Goal: Task Accomplishment & Management: Use online tool/utility

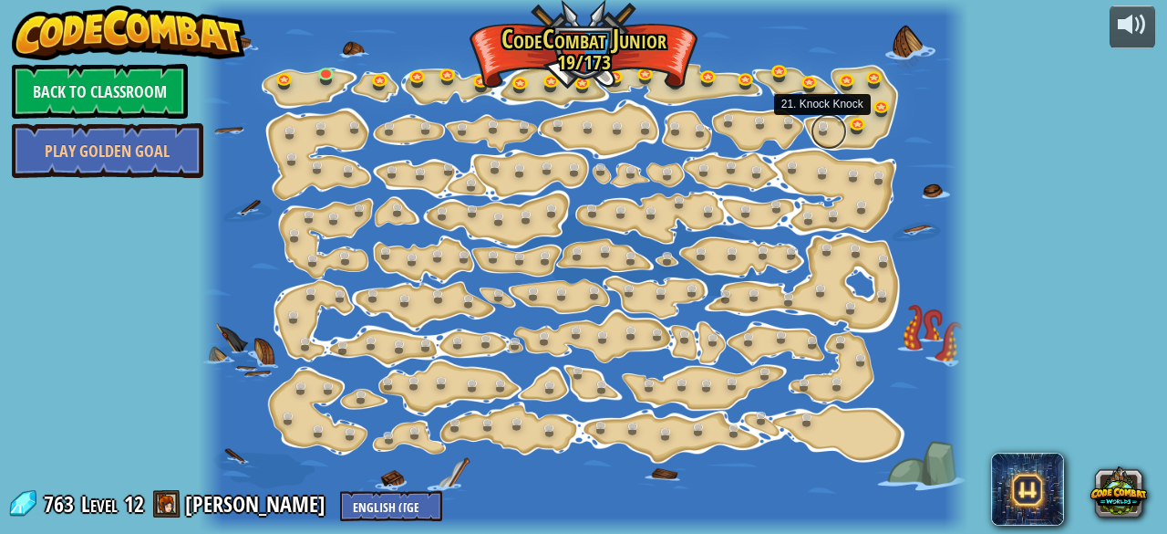
click at [824, 125] on link at bounding box center [829, 131] width 36 height 36
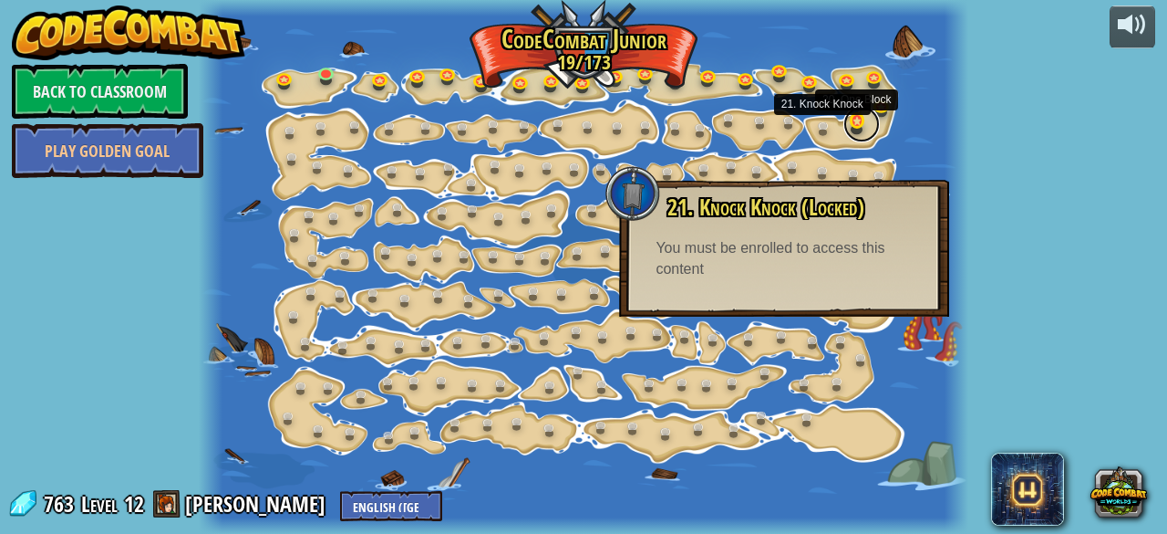
click at [857, 121] on link at bounding box center [862, 124] width 36 height 36
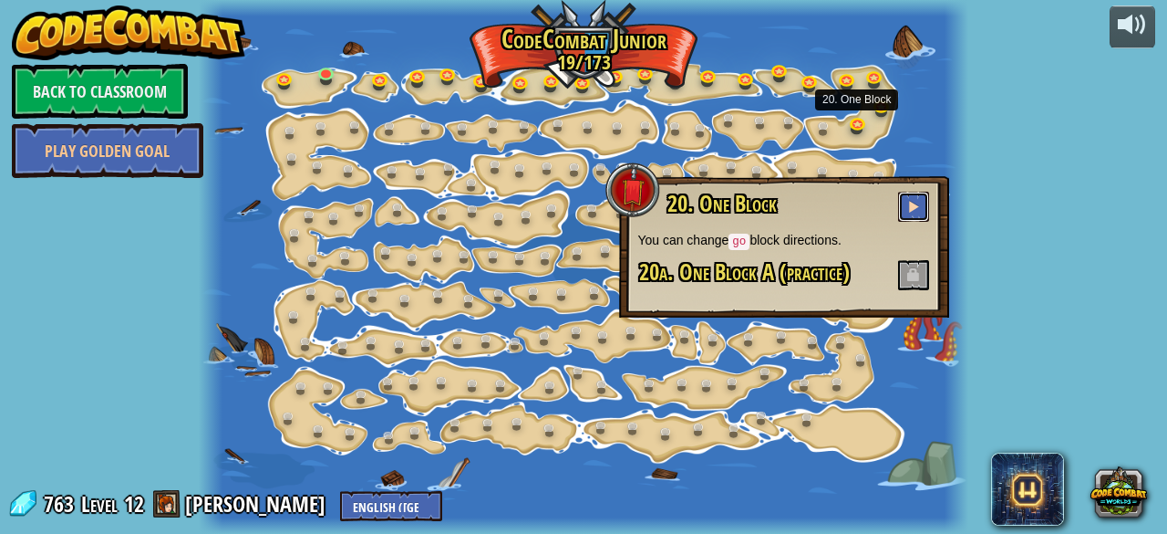
click at [917, 202] on span at bounding box center [913, 206] width 13 height 13
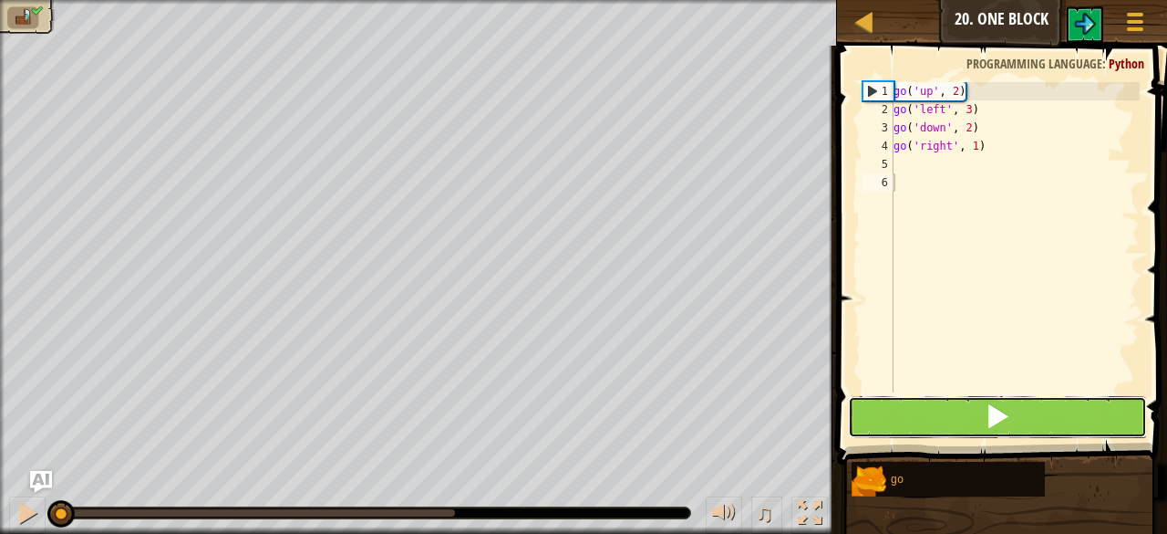
click at [1043, 431] on button at bounding box center [997, 417] width 299 height 42
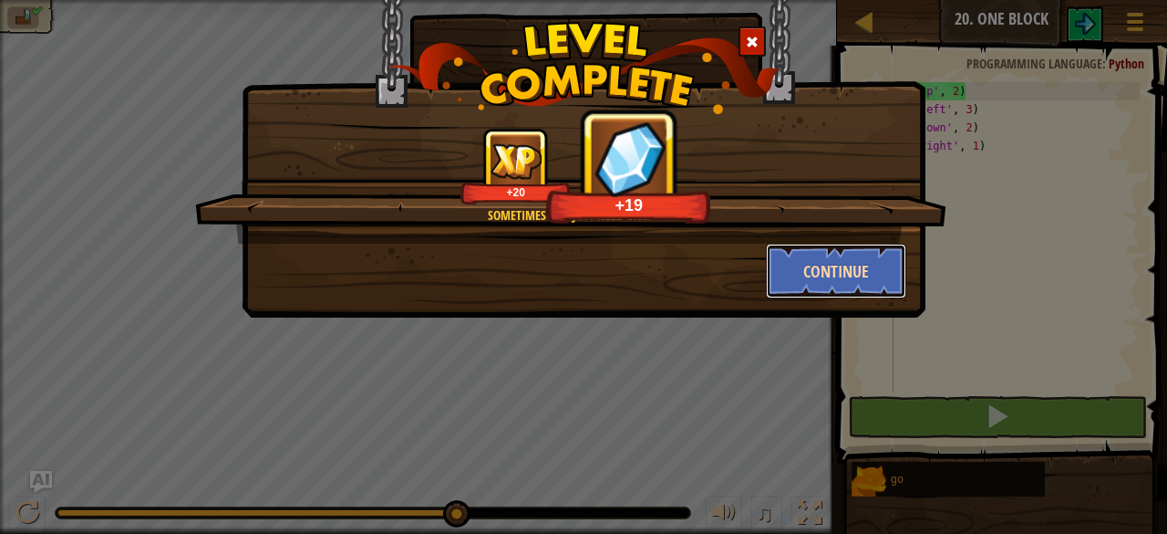
click at [856, 274] on button "Continue" at bounding box center [836, 271] width 141 height 55
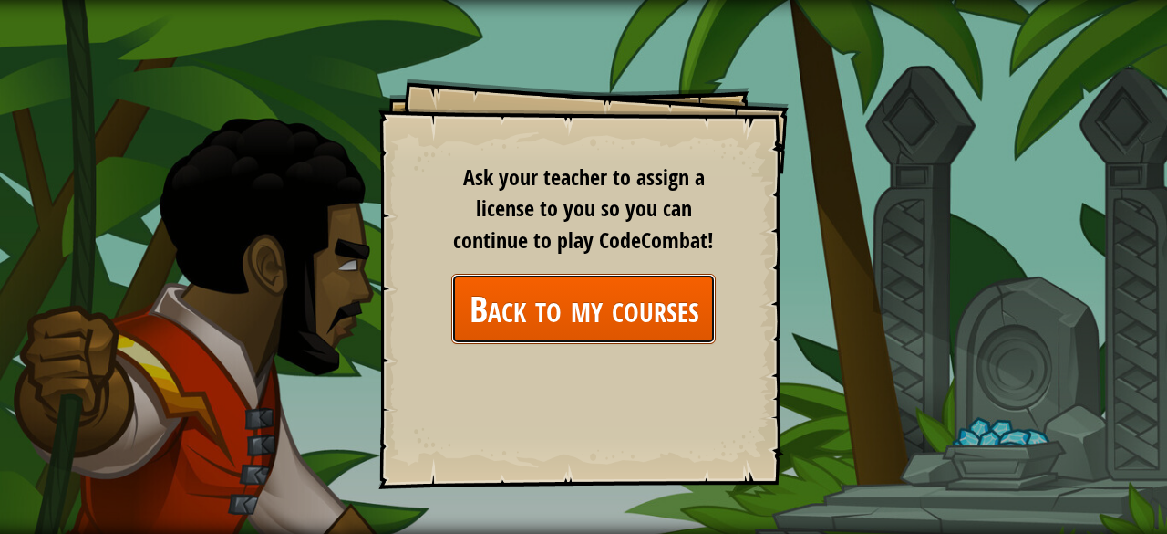
click at [635, 307] on link "Back to my courses" at bounding box center [583, 309] width 264 height 70
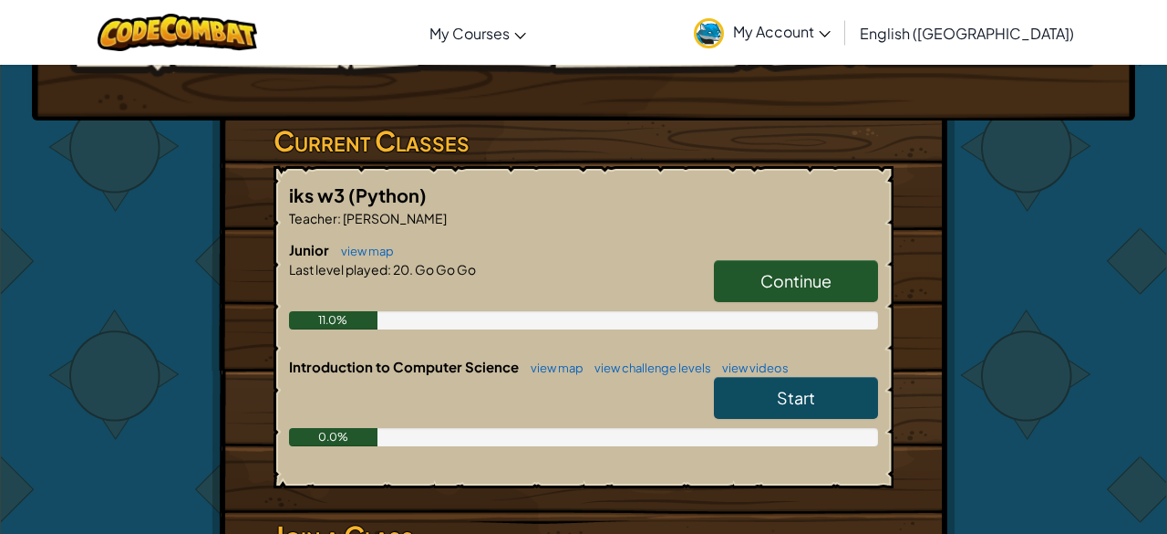
scroll to position [261, 0]
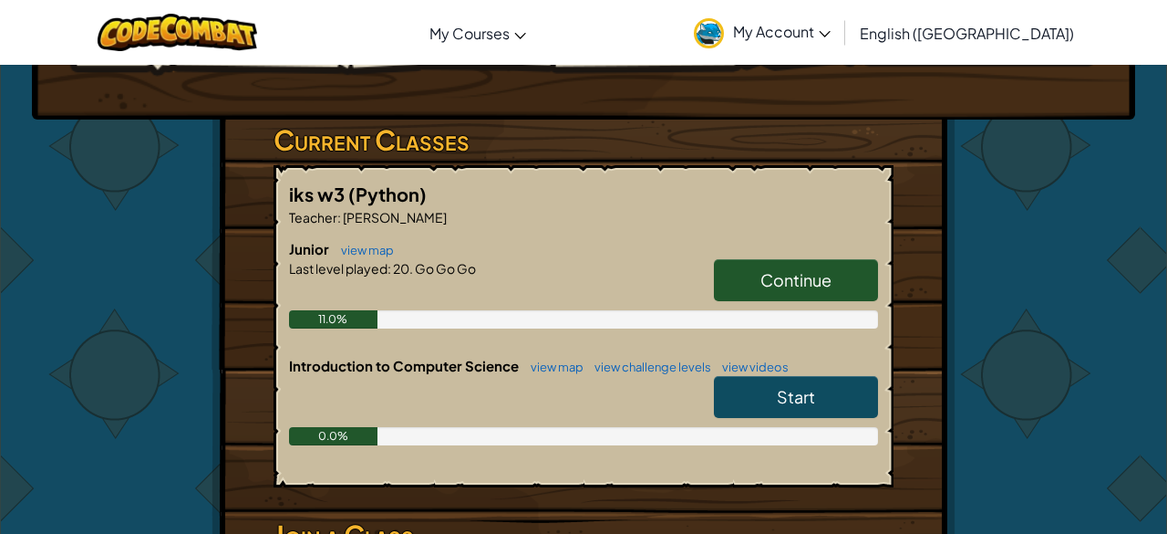
click at [787, 285] on span "Continue" at bounding box center [796, 279] width 71 height 21
